Goal: Transaction & Acquisition: Purchase product/service

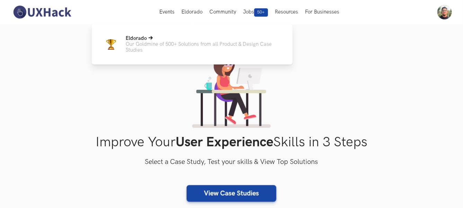
click at [182, 53] on p "Our Goldmine of 500+ Solutions from all Product & Design Case Studies" at bounding box center [204, 47] width 156 height 12
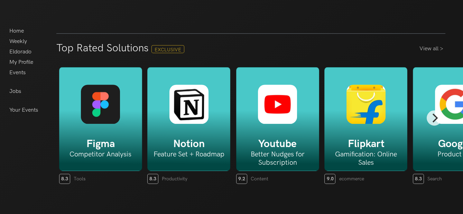
scroll to position [1083, 0]
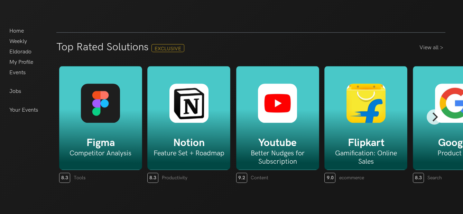
click at [369, 127] on div "Flipkart Gamification: Online Sales" at bounding box center [366, 118] width 83 height 104
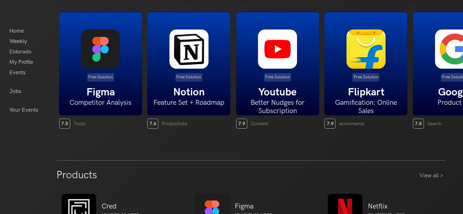
scroll to position [276, 0]
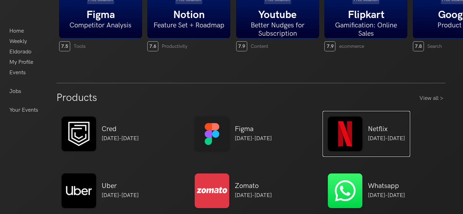
click at [361, 131] on img at bounding box center [345, 133] width 35 height 35
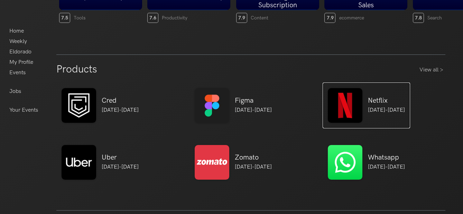
scroll to position [237, 0]
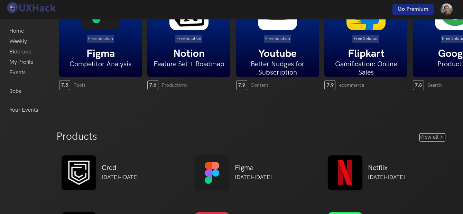
click at [432, 137] on link "View all >" at bounding box center [433, 137] width 26 height 8
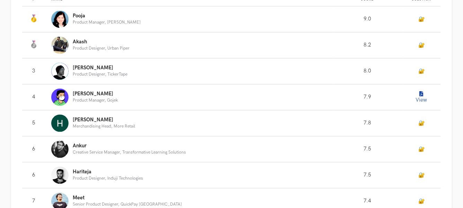
scroll to position [500, 0]
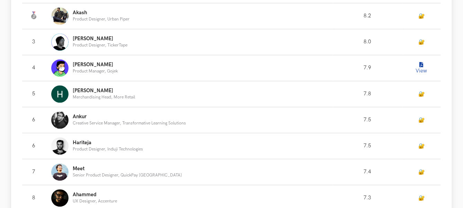
click at [423, 66] on button "View" at bounding box center [421, 68] width 14 height 14
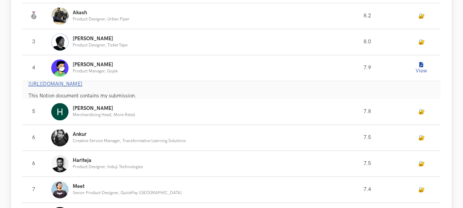
click at [82, 83] on link "https://www.notion.so/Flipkart-Gamify-an-Online-Event-to-Increase-Purchases-d16…" at bounding box center [55, 84] width 54 height 6
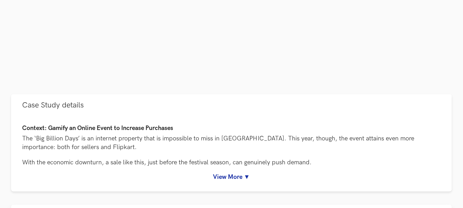
scroll to position [268, 0]
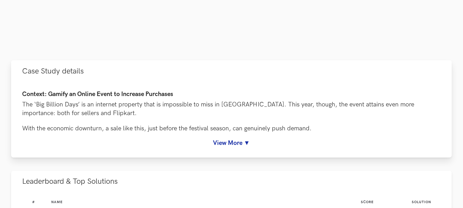
click at [234, 139] on link "View More ▼" at bounding box center [231, 142] width 418 height 7
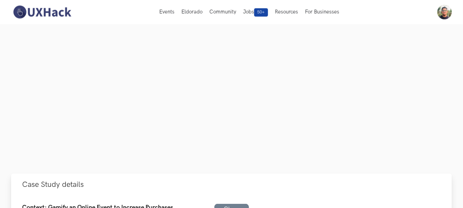
scroll to position [154, 0]
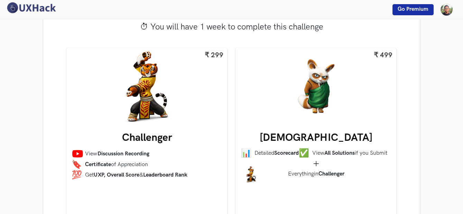
scroll to position [192, 0]
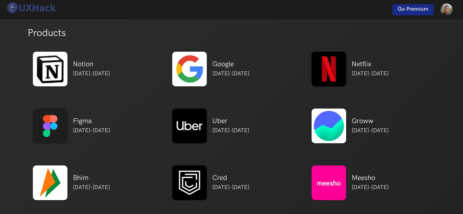
click at [416, 7] on span "Go Premium" at bounding box center [413, 9] width 31 height 7
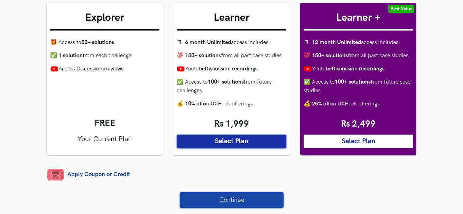
scroll to position [192, 0]
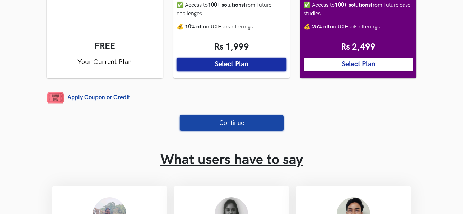
click at [348, 71] on button "Select Plan" at bounding box center [359, 63] width 110 height 13
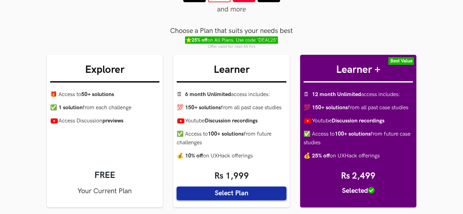
scroll to position [38, 0]
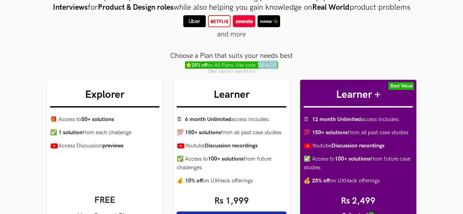
drag, startPoint x: 261, startPoint y: 74, endPoint x: 277, endPoint y: 74, distance: 16.3
click at [277, 69] on span "⭐ 25% off on All Plans. Use code ‘DEAL25’" at bounding box center [231, 64] width 93 height 7
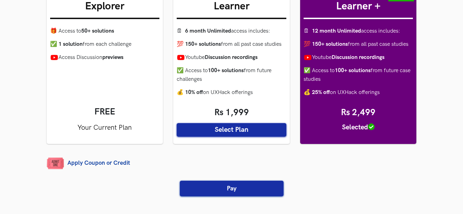
scroll to position [192, 0]
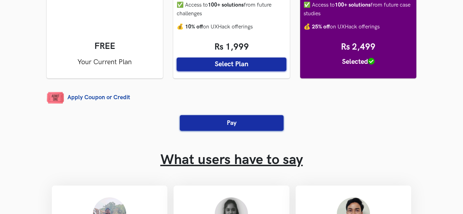
click at [234, 130] on button "Pay" at bounding box center [232, 123] width 104 height 16
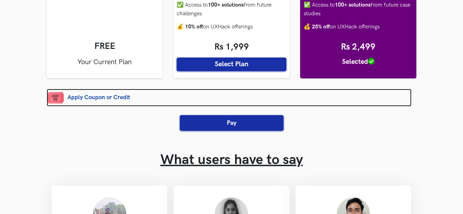
click at [97, 104] on link "Apply Coupon or Credit" at bounding box center [229, 98] width 365 height 18
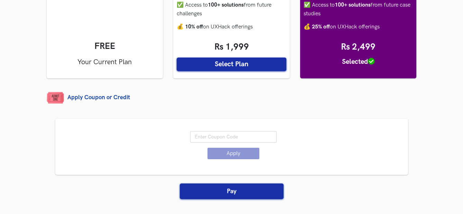
click at [212, 142] on input "text" at bounding box center [233, 136] width 87 height 11
paste input "‘DEAL25"
click at [222, 159] on button "Apply" at bounding box center [234, 152] width 52 height 11
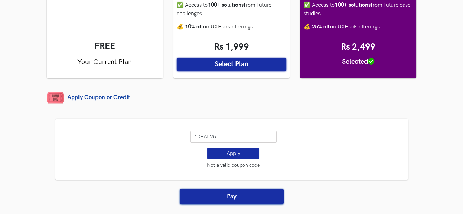
click at [199, 142] on input "‘DEAL25" at bounding box center [233, 136] width 87 height 11
click at [197, 142] on input "‘DEAL25" at bounding box center [233, 136] width 87 height 11
type input "DEAL25"
click at [228, 159] on button "Apply" at bounding box center [234, 152] width 52 height 11
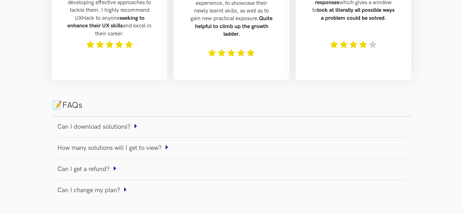
scroll to position [615, 0]
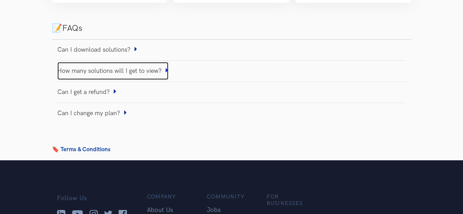
click at [169, 72] on icon at bounding box center [167, 70] width 3 height 7
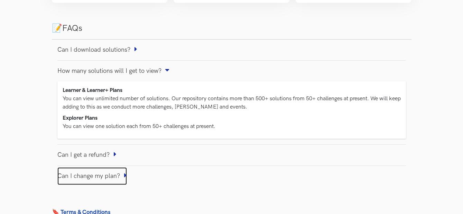
click at [126, 175] on icon at bounding box center [125, 175] width 3 height 7
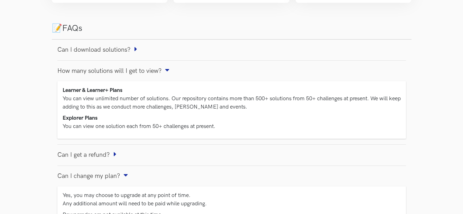
click at [138, 50] on div "Can I download solutions?" at bounding box center [231, 50] width 349 height 10
click at [136, 49] on icon at bounding box center [136, 49] width 3 height 7
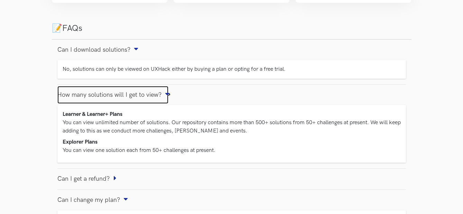
click at [167, 93] on icon at bounding box center [167, 94] width 7 height 3
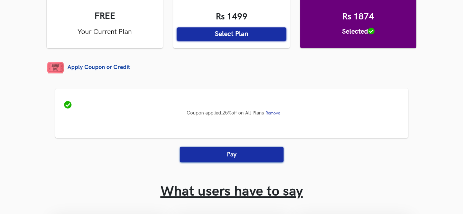
scroll to position [269, 0]
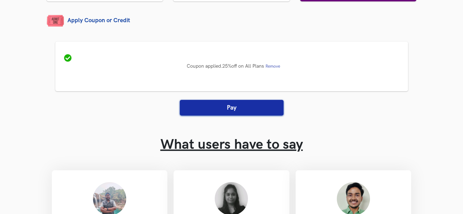
click at [229, 115] on button "Pay" at bounding box center [232, 108] width 104 height 16
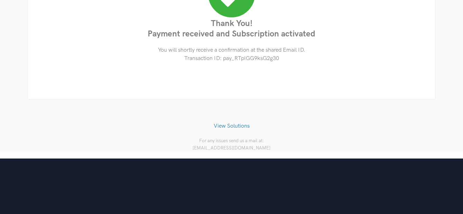
scroll to position [131, 0]
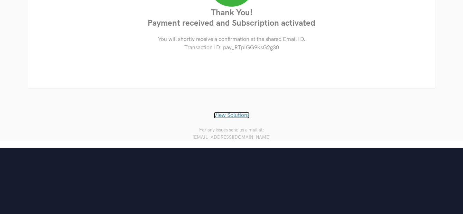
click at [234, 116] on link "View Solutions" at bounding box center [232, 115] width 36 height 7
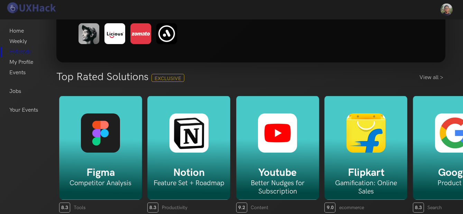
scroll to position [38, 0]
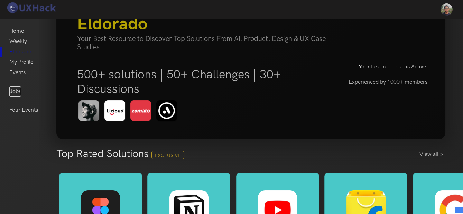
click at [16, 89] on link "Jobs" at bounding box center [15, 91] width 12 height 10
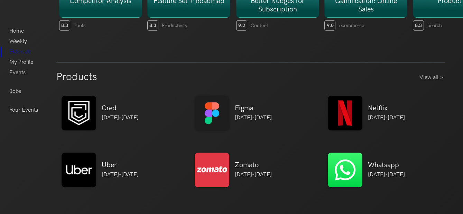
scroll to position [346, 0]
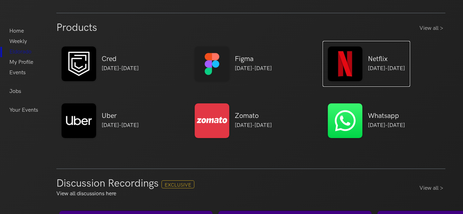
click at [353, 61] on img at bounding box center [345, 63] width 35 height 35
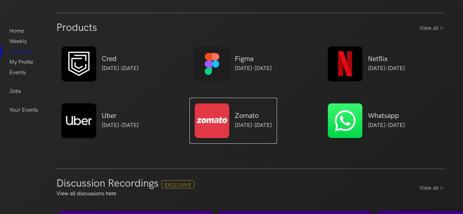
click at [246, 113] on h5 "Zomato" at bounding box center [253, 115] width 37 height 8
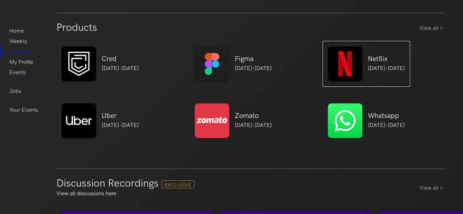
click at [360, 67] on img at bounding box center [345, 63] width 35 height 35
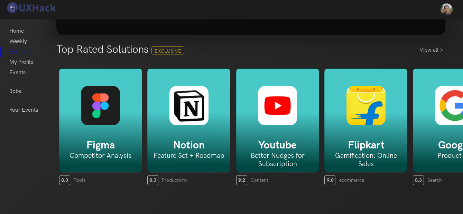
scroll to position [192, 0]
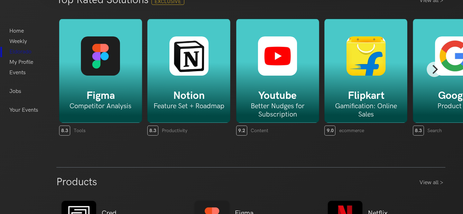
click at [373, 84] on div "Flipkart Gamification: Online Sales" at bounding box center [366, 71] width 83 height 104
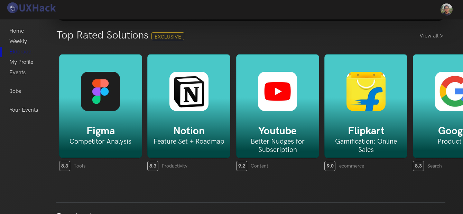
scroll to position [154, 0]
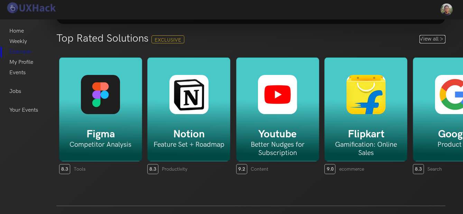
click at [432, 39] on link "View all >" at bounding box center [433, 39] width 26 height 8
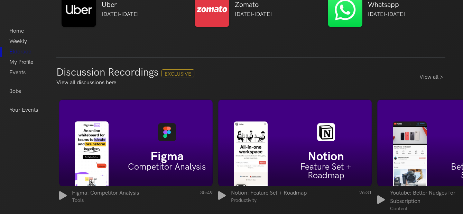
scroll to position [461, 0]
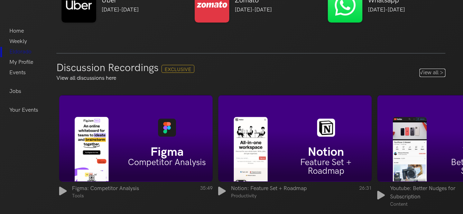
click at [437, 73] on link "View all >" at bounding box center [433, 73] width 26 height 8
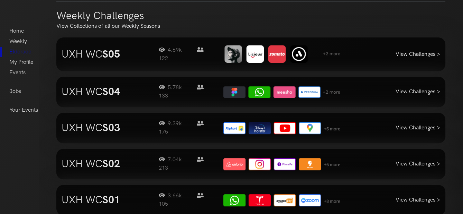
scroll to position [692, 0]
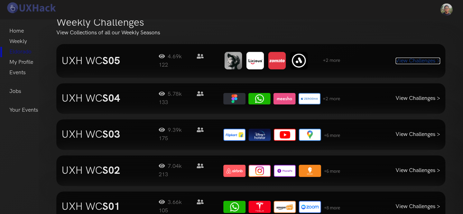
click at [402, 60] on link "View Challenges >" at bounding box center [418, 60] width 45 height 7
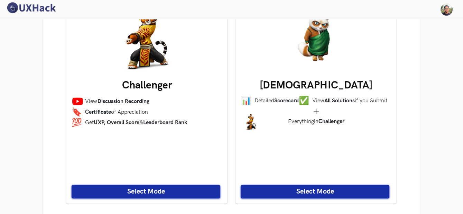
scroll to position [384, 0]
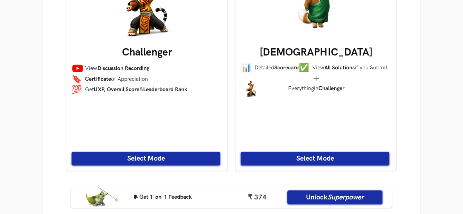
click at [327, 152] on button "Select Mode" at bounding box center [315, 158] width 149 height 13
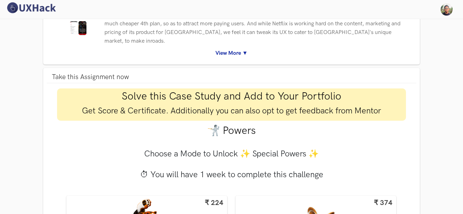
scroll to position [77, 0]
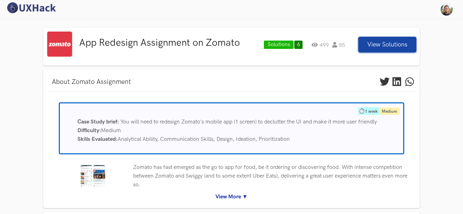
click at [94, 174] on img at bounding box center [99, 176] width 12 height 22
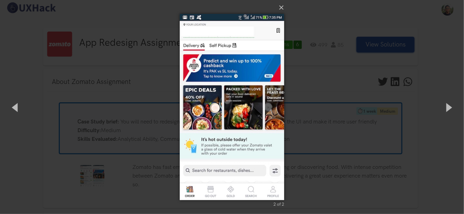
click at [323, 67] on div "× 2 of 2 Loading..." at bounding box center [232, 107] width 464 height 214
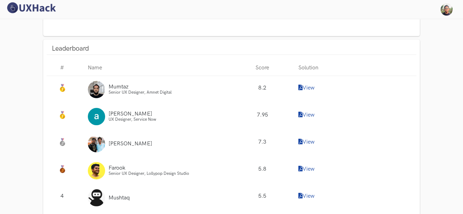
scroll to position [615, 0]
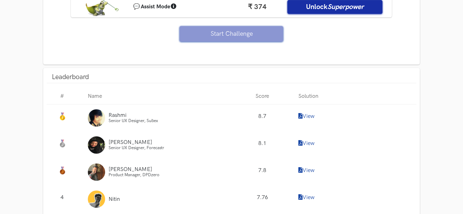
scroll to position [615, 0]
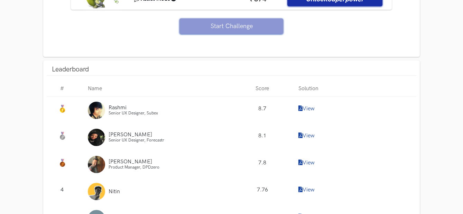
click at [310, 105] on link "View" at bounding box center [306, 108] width 16 height 7
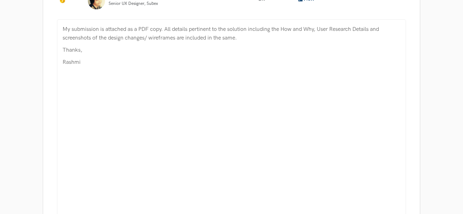
scroll to position [769, 0]
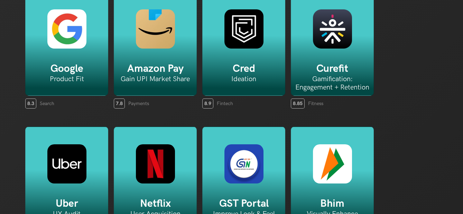
scroll to position [230, 0]
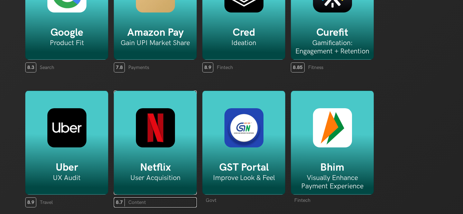
click at [173, 126] on img at bounding box center [155, 127] width 39 height 39
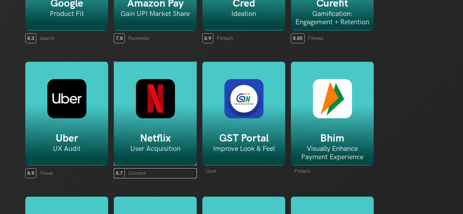
scroll to position [307, 0]
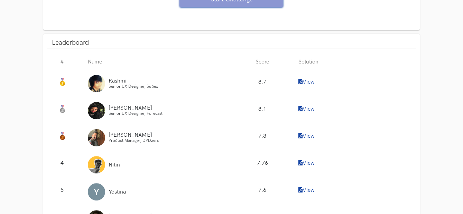
scroll to position [642, 0]
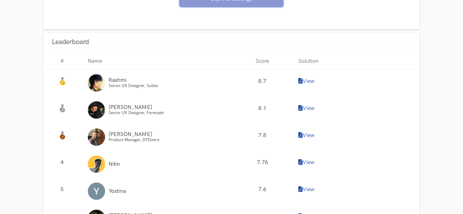
click at [309, 78] on link "View" at bounding box center [306, 81] width 16 height 7
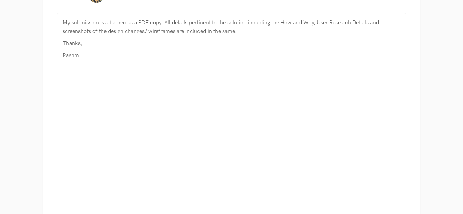
scroll to position [758, 0]
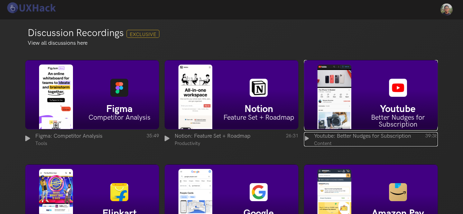
click at [371, 107] on h5 "Youtube" at bounding box center [398, 109] width 79 height 10
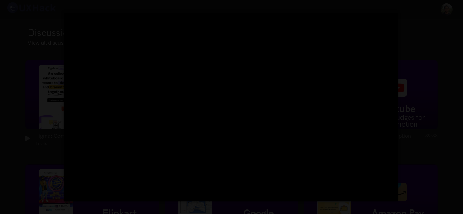
click at [442, 49] on div "×" at bounding box center [231, 107] width 463 height 214
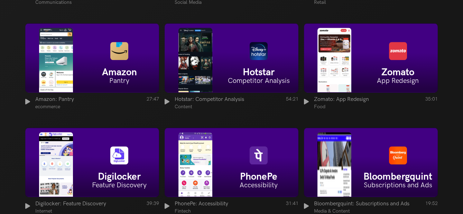
scroll to position [1538, 0]
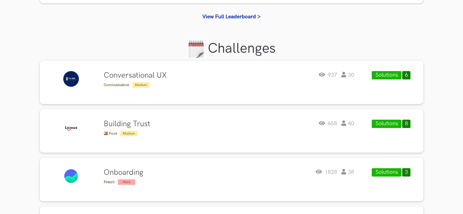
scroll to position [192, 0]
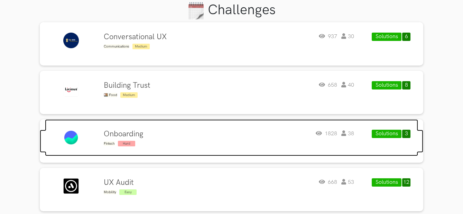
click at [199, 127] on link "[DOMAIN_NAME] Onboarding Fintech Hard 1828 38 Solutions 3" at bounding box center [231, 137] width 373 height 37
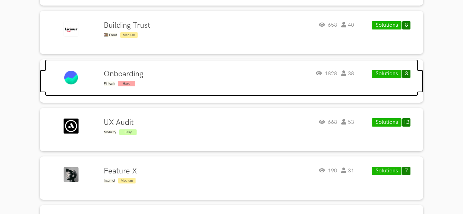
scroll to position [269, 0]
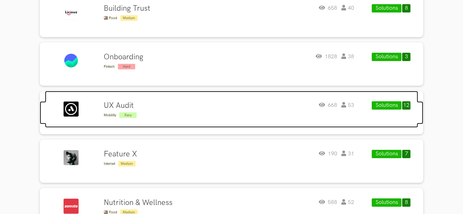
click at [161, 106] on div "UX Audit Mobility Easy 668 53" at bounding box center [229, 109] width 251 height 17
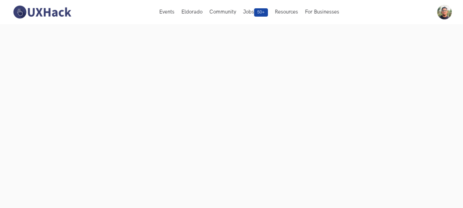
scroll to position [38, 0]
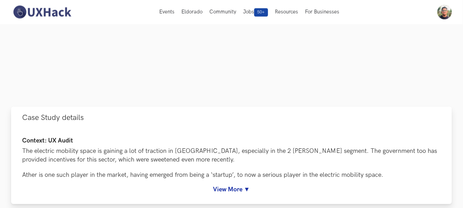
scroll to position [168, 0]
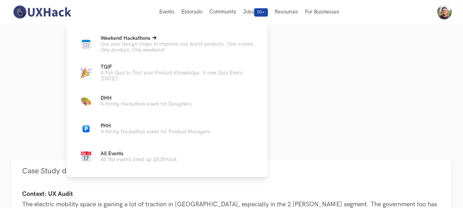
click at [140, 46] on p "Use your design chops to improve real world products. One screen, One product, …" at bounding box center [179, 47] width 156 height 12
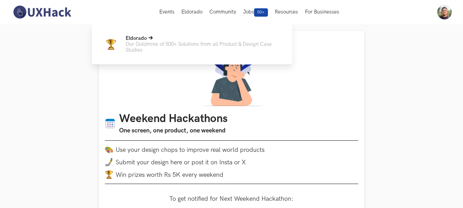
click at [187, 43] on p "Our Goldmine of 500+ Solutions from all Product & Design Case Studies" at bounding box center [204, 47] width 156 height 12
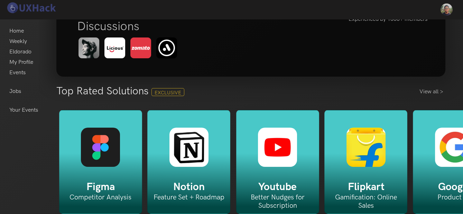
scroll to position [45, 0]
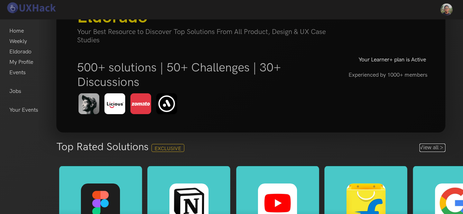
click at [431, 146] on link "View all >" at bounding box center [433, 147] width 26 height 8
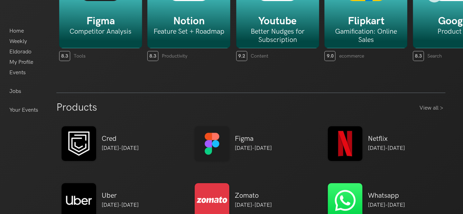
scroll to position [315, 0]
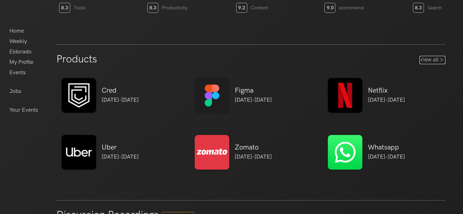
click at [435, 57] on link "View all >" at bounding box center [433, 60] width 26 height 8
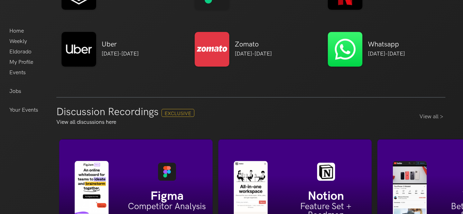
scroll to position [468, 0]
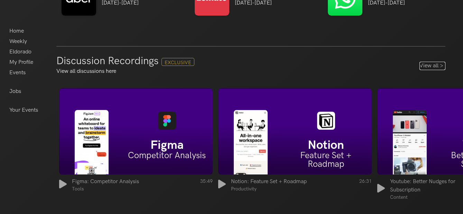
click at [425, 65] on link "View all >" at bounding box center [433, 66] width 26 height 8
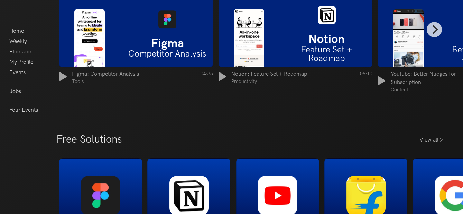
scroll to position [891, 0]
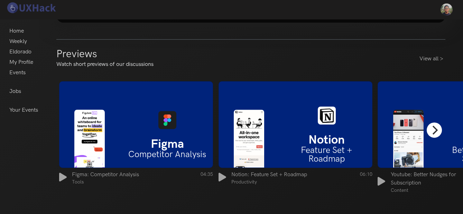
click at [437, 129] on icon "Next" at bounding box center [436, 129] width 6 height 9
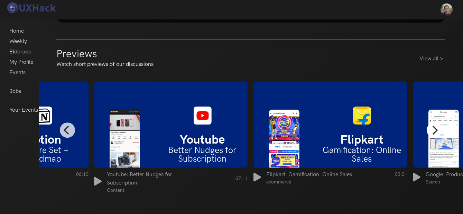
click at [436, 126] on icon "Next" at bounding box center [434, 129] width 9 height 9
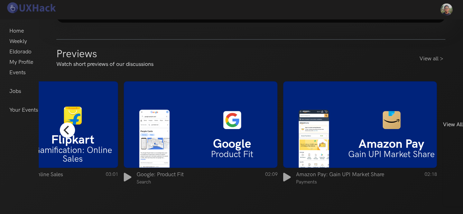
click at [67, 127] on icon "Previous" at bounding box center [67, 129] width 9 height 9
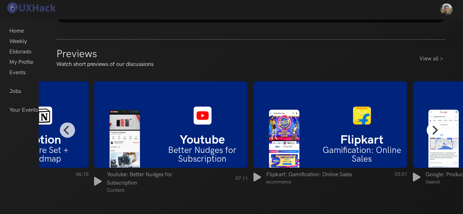
click at [430, 130] on icon "Next" at bounding box center [434, 129] width 9 height 9
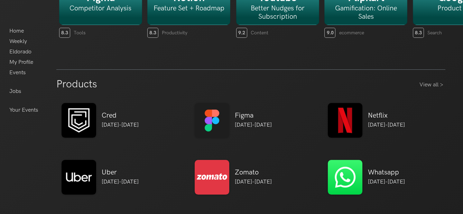
scroll to position [307, 0]
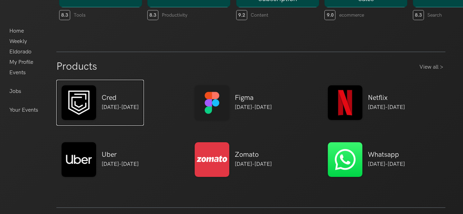
click at [83, 96] on img at bounding box center [79, 102] width 35 height 35
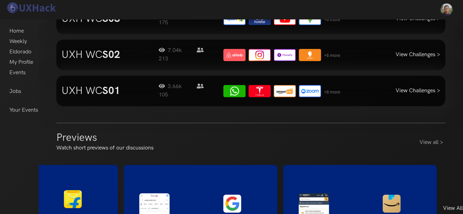
scroll to position [846, 0]
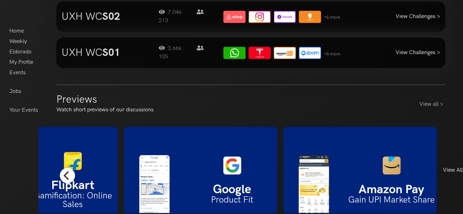
click at [73, 173] on button "Previous" at bounding box center [67, 174] width 15 height 15
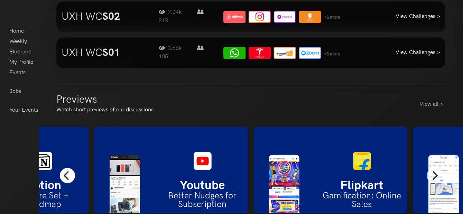
click at [73, 173] on button "Previous" at bounding box center [67, 174] width 15 height 15
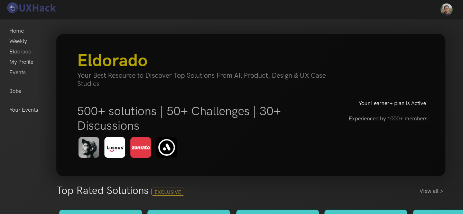
scroll to position [0, 0]
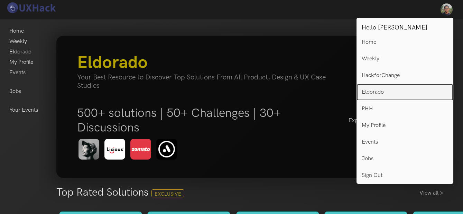
click at [369, 91] on p "Eldorado" at bounding box center [373, 92] width 22 height 6
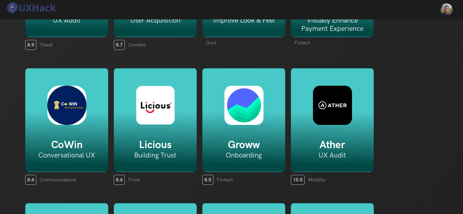
scroll to position [384, 0]
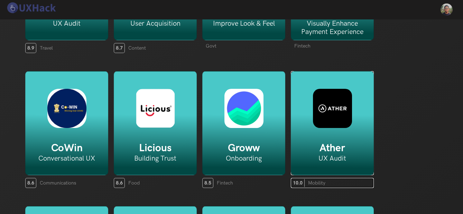
click at [332, 97] on img at bounding box center [332, 108] width 39 height 39
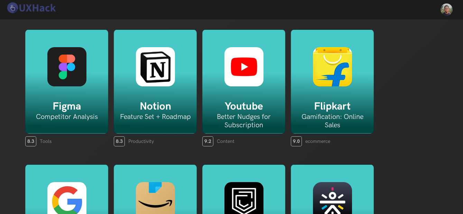
scroll to position [0, 0]
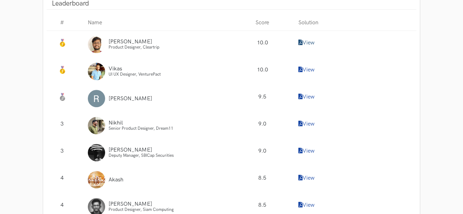
click at [308, 39] on link "View" at bounding box center [306, 42] width 16 height 7
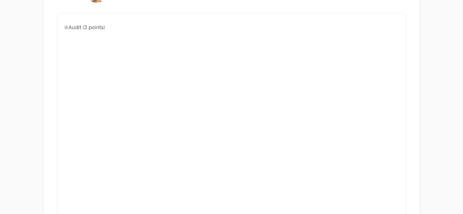
scroll to position [719, 0]
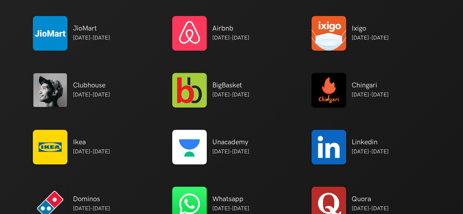
scroll to position [693, 0]
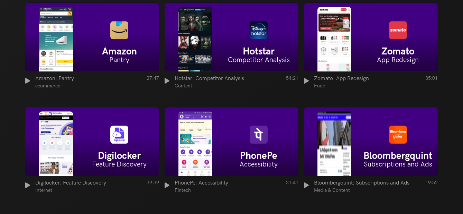
scroll to position [1538, 0]
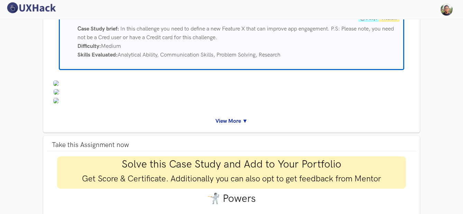
scroll to position [38, 0]
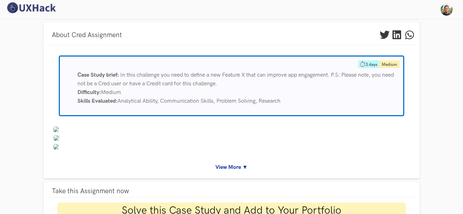
click at [229, 165] on link "View More ▼" at bounding box center [231, 167] width 359 height 9
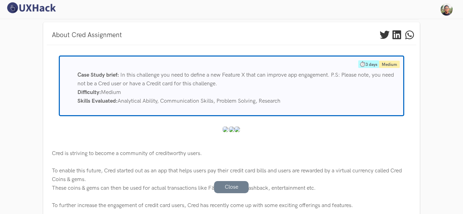
click at [231, 129] on img at bounding box center [232, 129] width 6 height 6
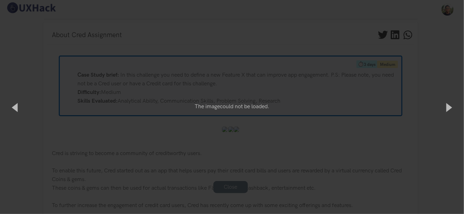
click at [385, 124] on div "× 2 of 2 The image could not be loaded." at bounding box center [232, 107] width 464 height 214
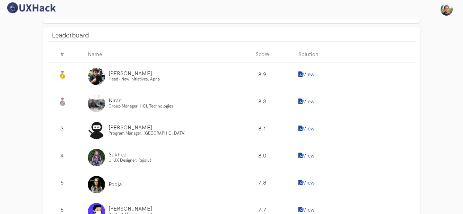
scroll to position [934, 0]
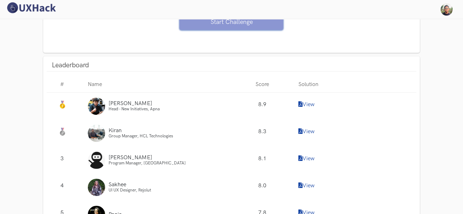
click at [309, 108] on link "View" at bounding box center [306, 104] width 16 height 7
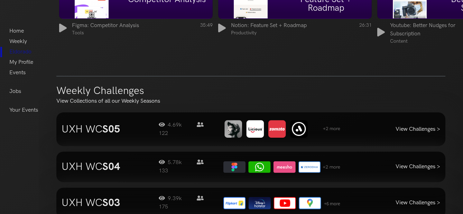
scroll to position [622, 0]
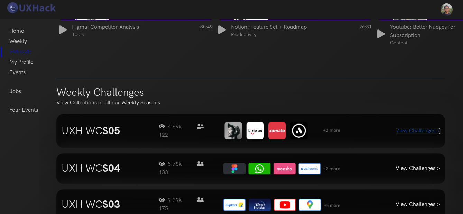
click at [419, 131] on link "View Challenges >" at bounding box center [418, 130] width 45 height 7
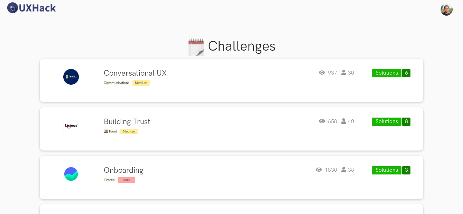
scroll to position [115, 0]
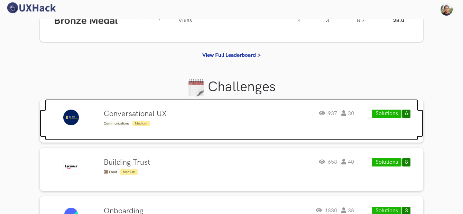
click at [234, 112] on div "Conversational UX Communications Medium 937 30" at bounding box center [229, 117] width 251 height 17
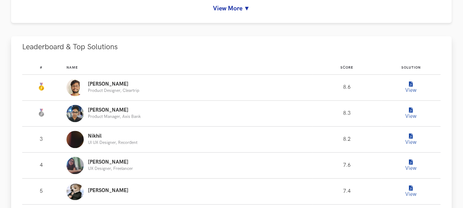
scroll to position [423, 0]
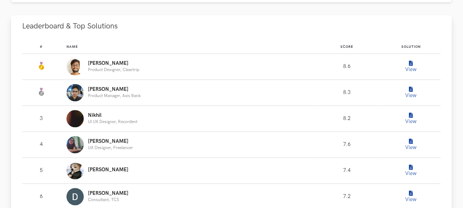
click at [411, 118] on button "View" at bounding box center [411, 119] width 14 height 14
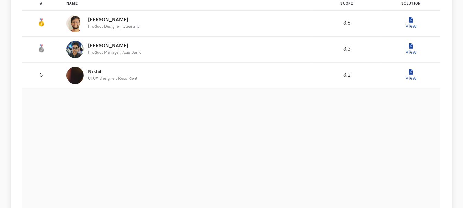
scroll to position [500, 0]
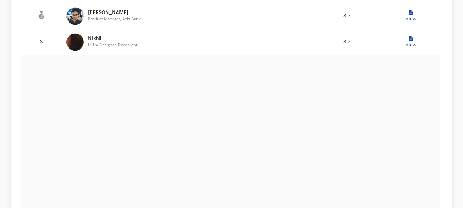
click at [404, 35] on button "View" at bounding box center [411, 42] width 14 height 14
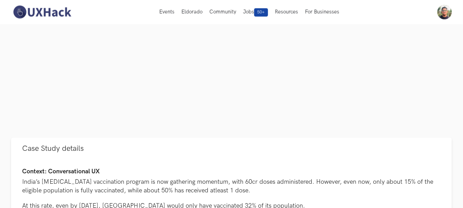
scroll to position [154, 0]
